Goal: Go to known website: Access a specific website the user already knows

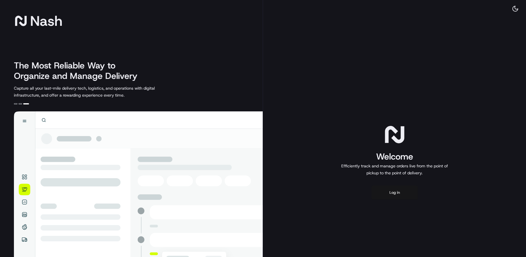
click at [379, 195] on button "Log in" at bounding box center [395, 193] width 46 height 14
